Goal: Navigation & Orientation: Find specific page/section

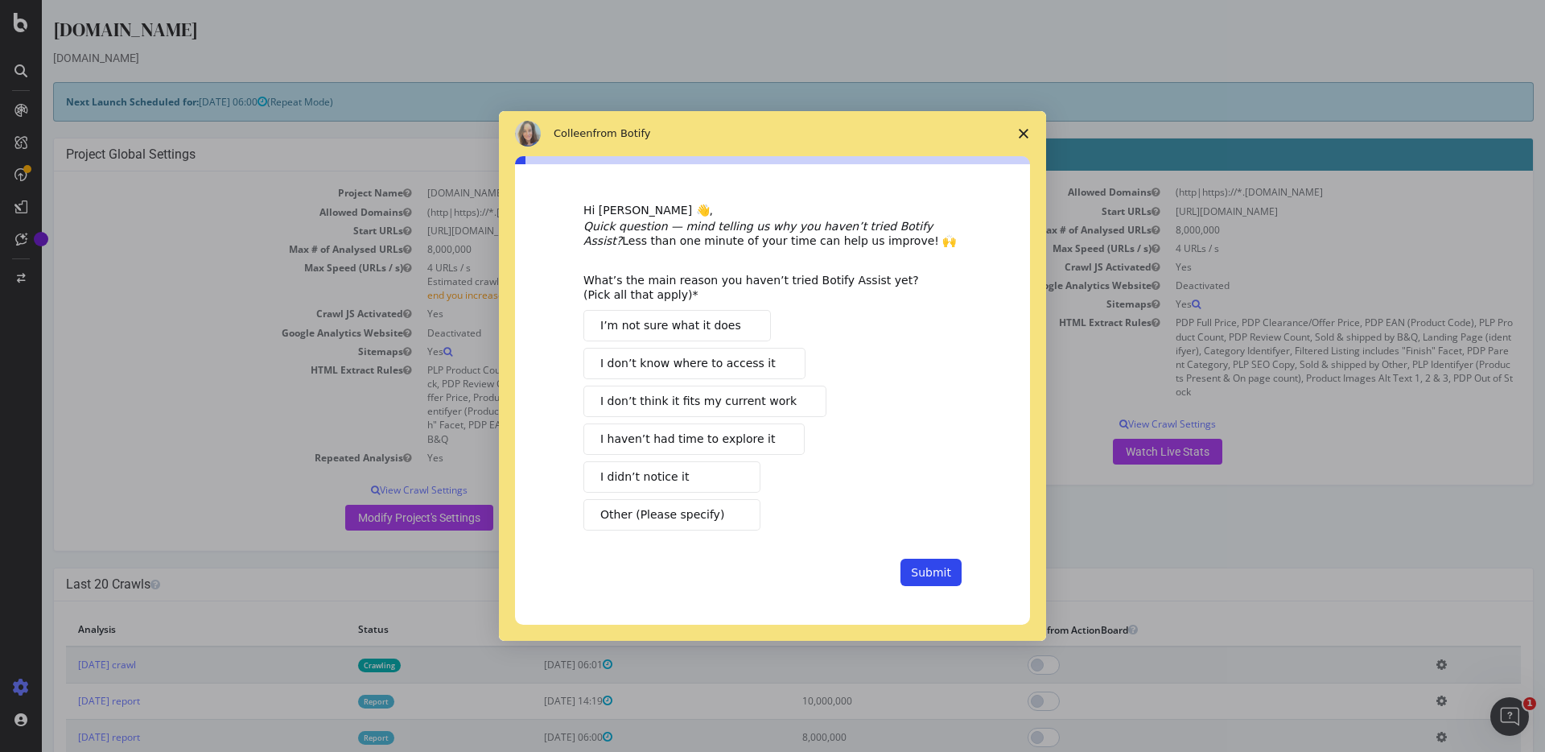
click at [1019, 134] on icon "Close survey" at bounding box center [1024, 134] width 10 height 10
